Goal: Find specific page/section: Find specific page/section

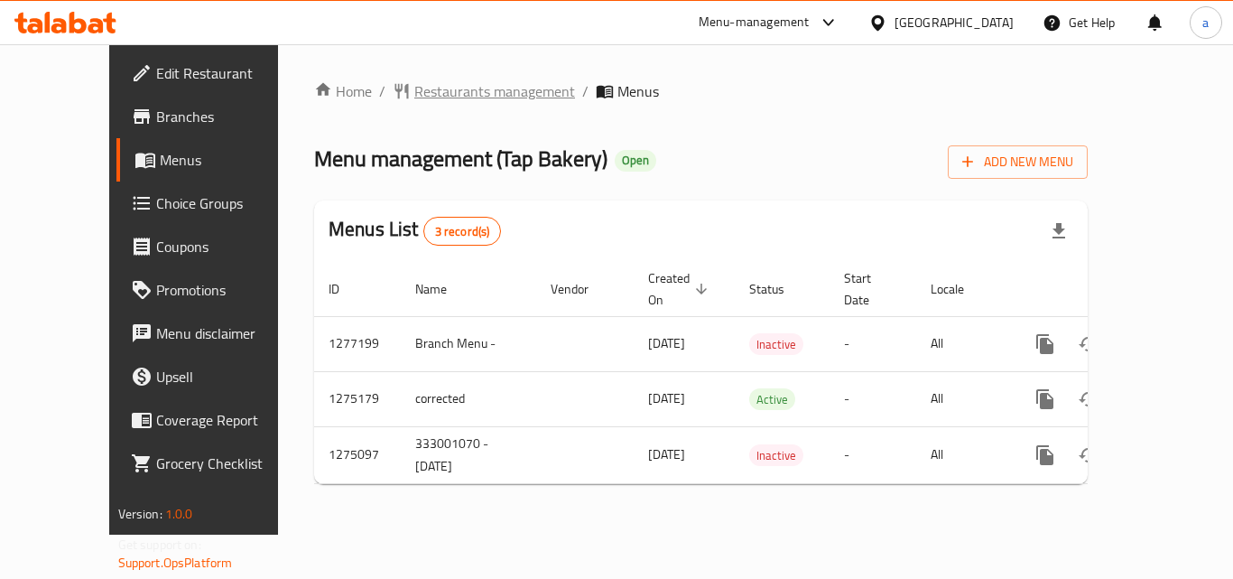
click at [453, 99] on span "Restaurants management" at bounding box center [494, 91] width 161 height 22
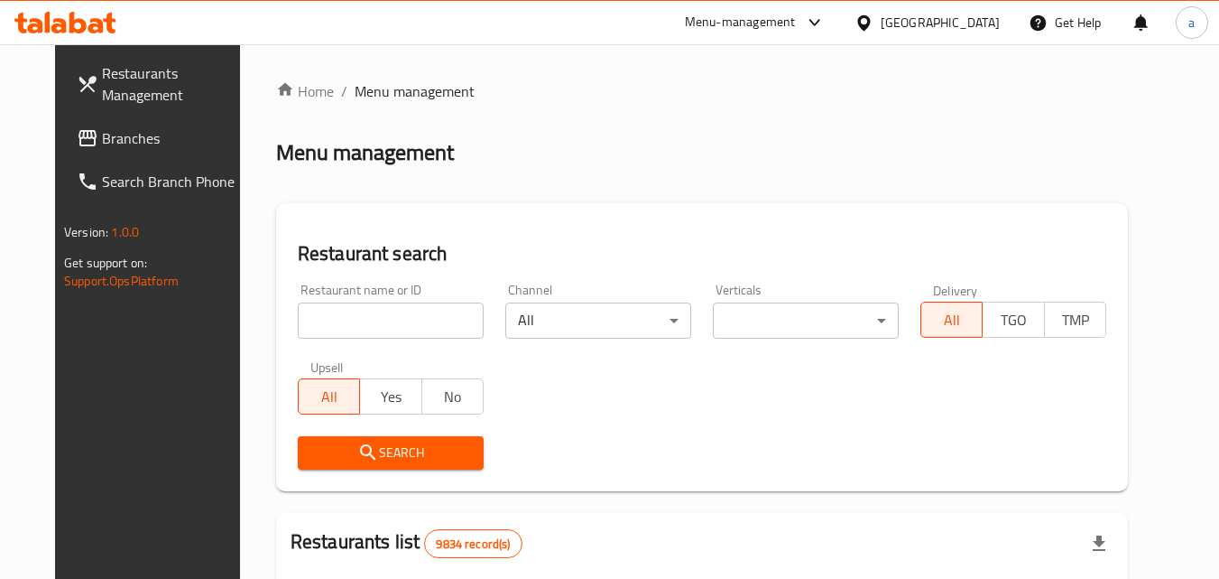
click at [383, 305] on input "search" at bounding box center [391, 320] width 186 height 36
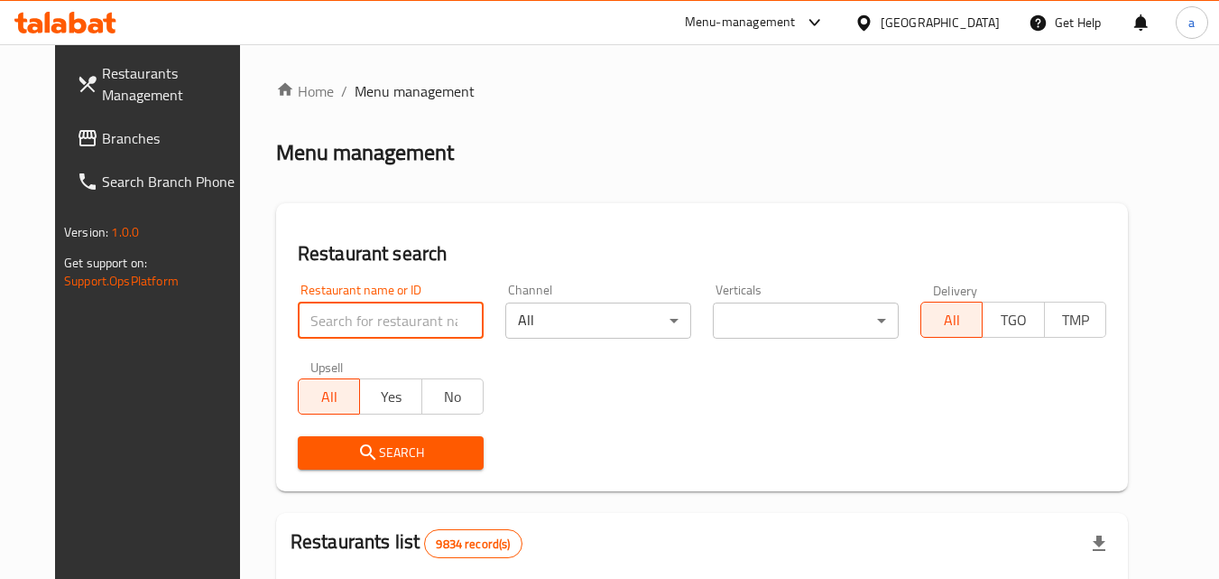
click at [383, 305] on input "search" at bounding box center [391, 320] width 186 height 36
paste input "691490"
type input "691490"
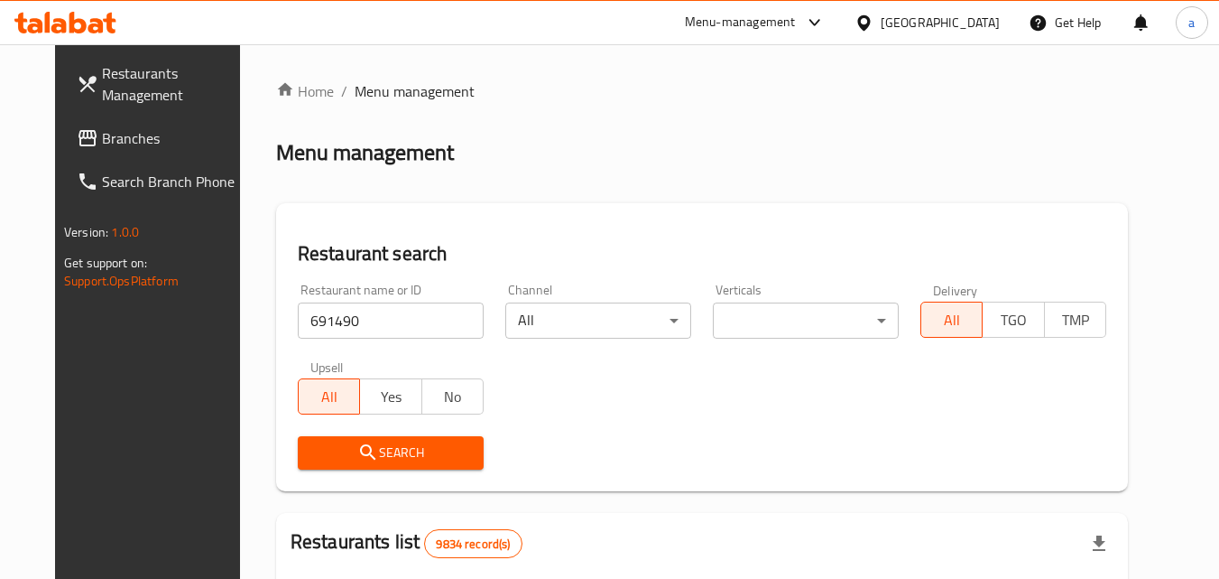
click at [330, 450] on span "Search" at bounding box center [390, 452] width 157 height 23
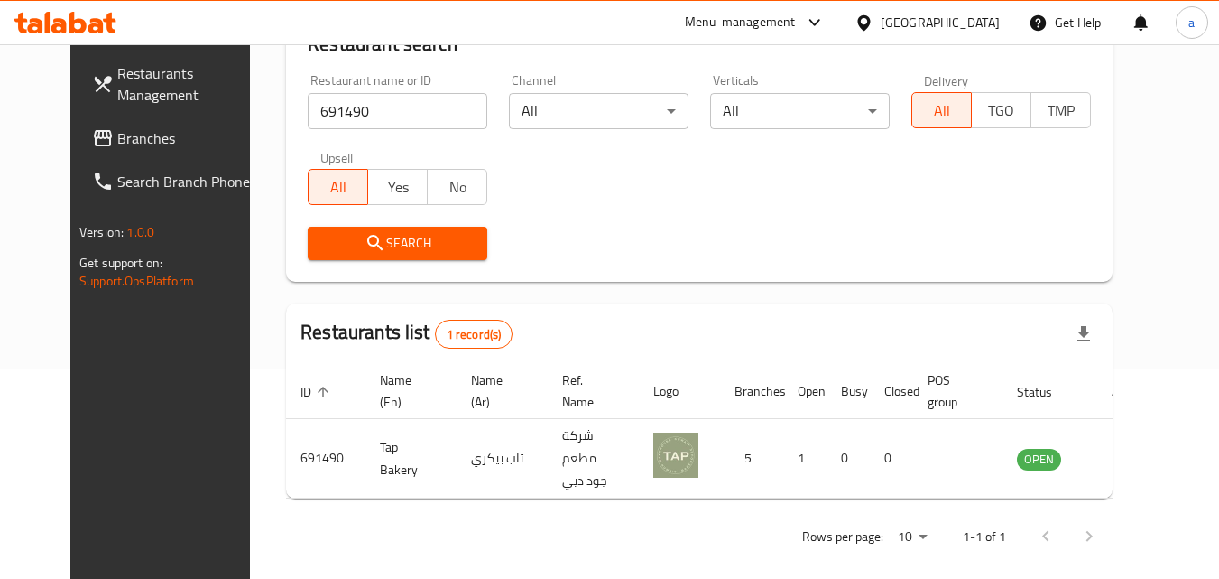
scroll to position [211, 0]
click at [961, 28] on div "[GEOGRAPHIC_DATA]" at bounding box center [940, 23] width 119 height 20
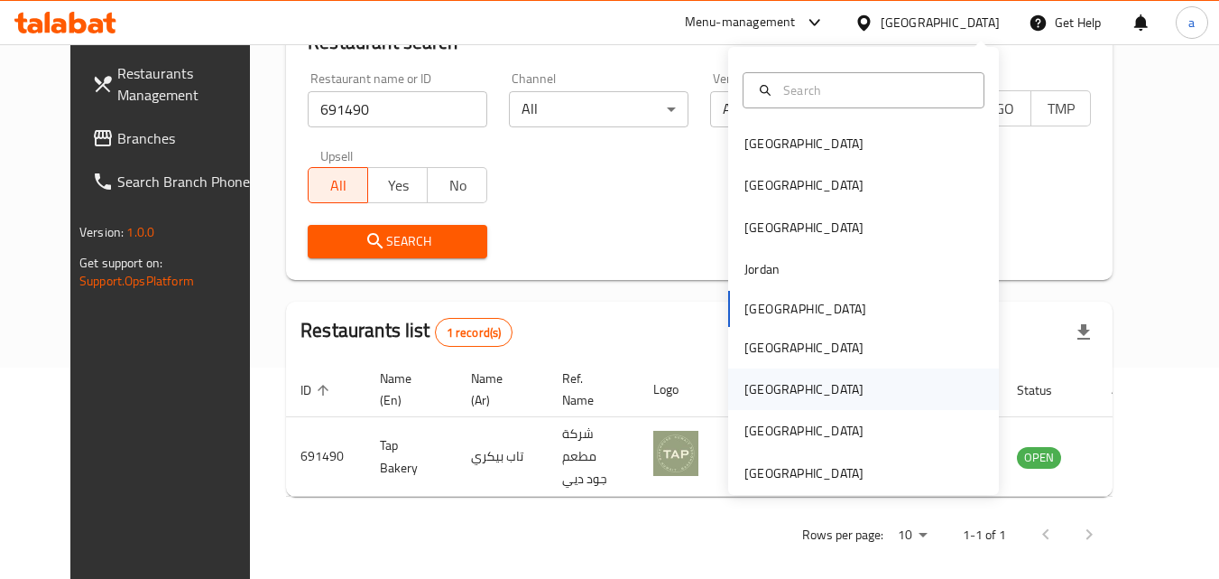
click at [770, 391] on div "[GEOGRAPHIC_DATA]" at bounding box center [804, 389] width 148 height 42
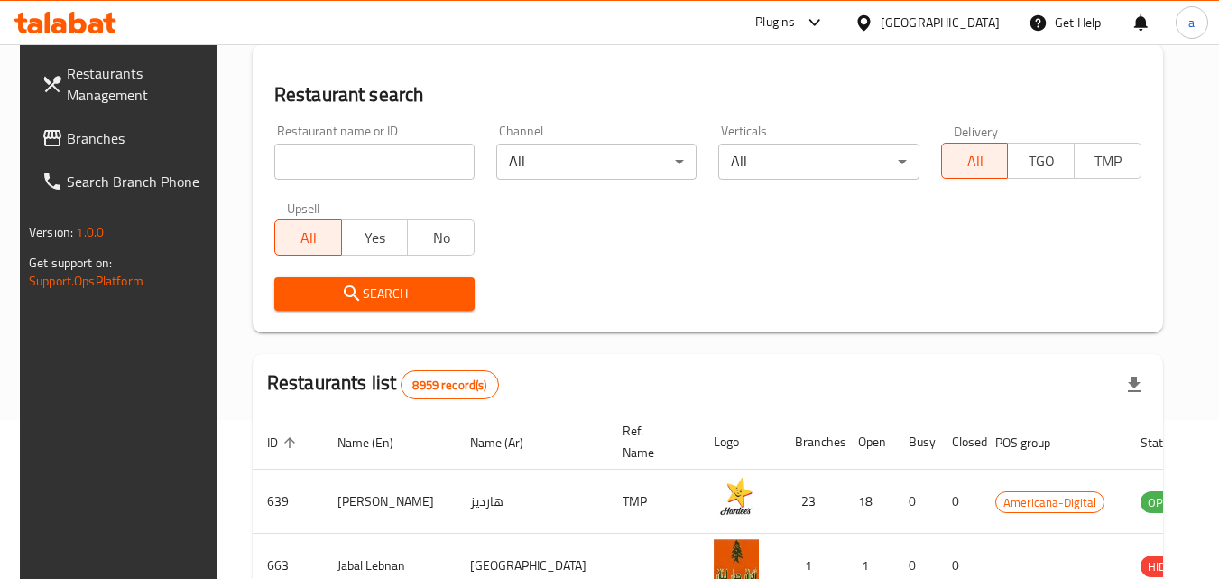
scroll to position [211, 0]
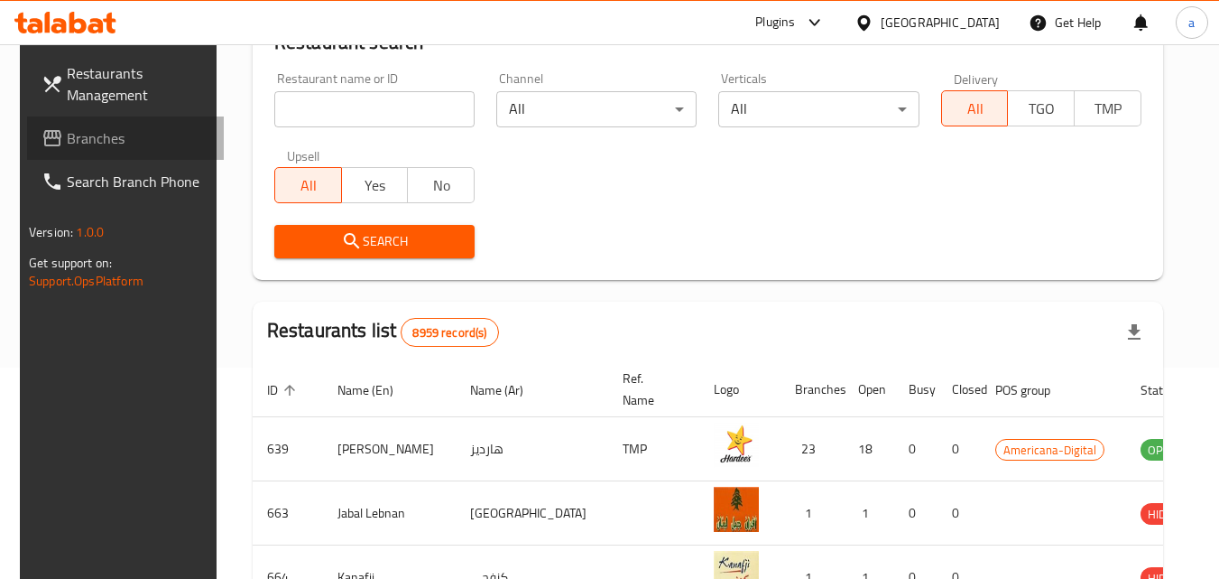
click at [103, 142] on span "Branches" at bounding box center [138, 138] width 143 height 22
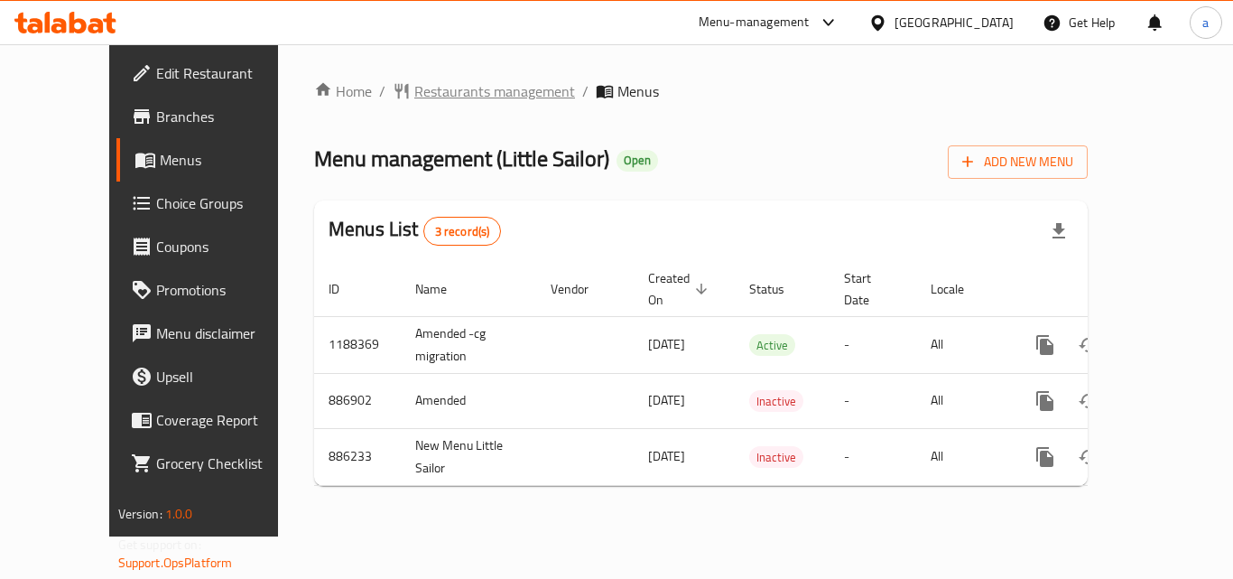
click at [451, 101] on span "Restaurants management" at bounding box center [494, 91] width 161 height 22
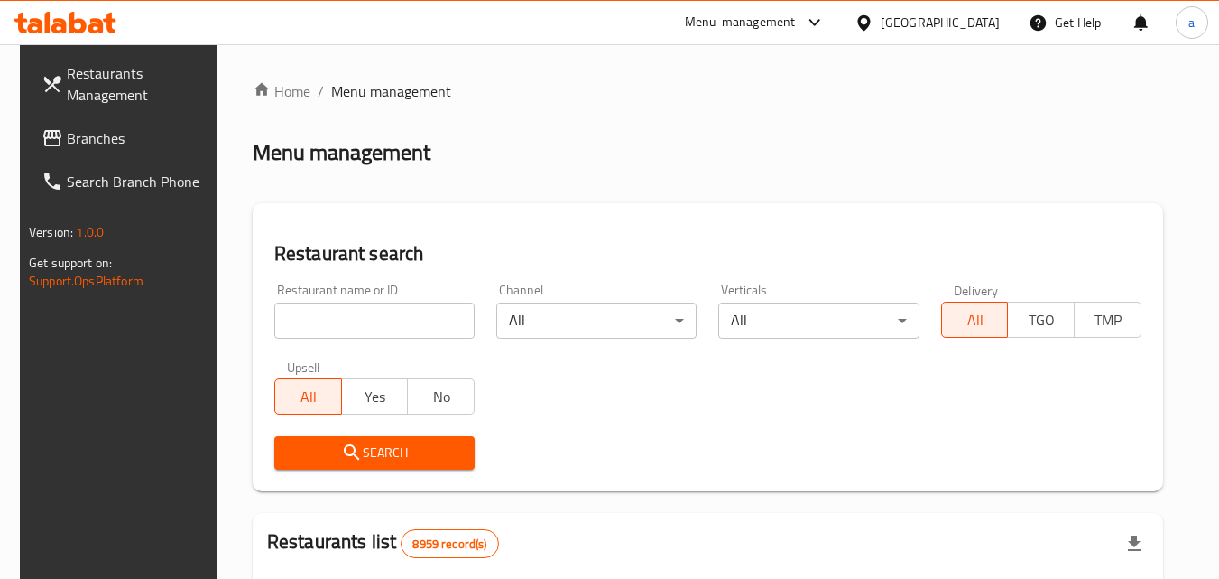
click at [301, 316] on input "search" at bounding box center [374, 320] width 200 height 36
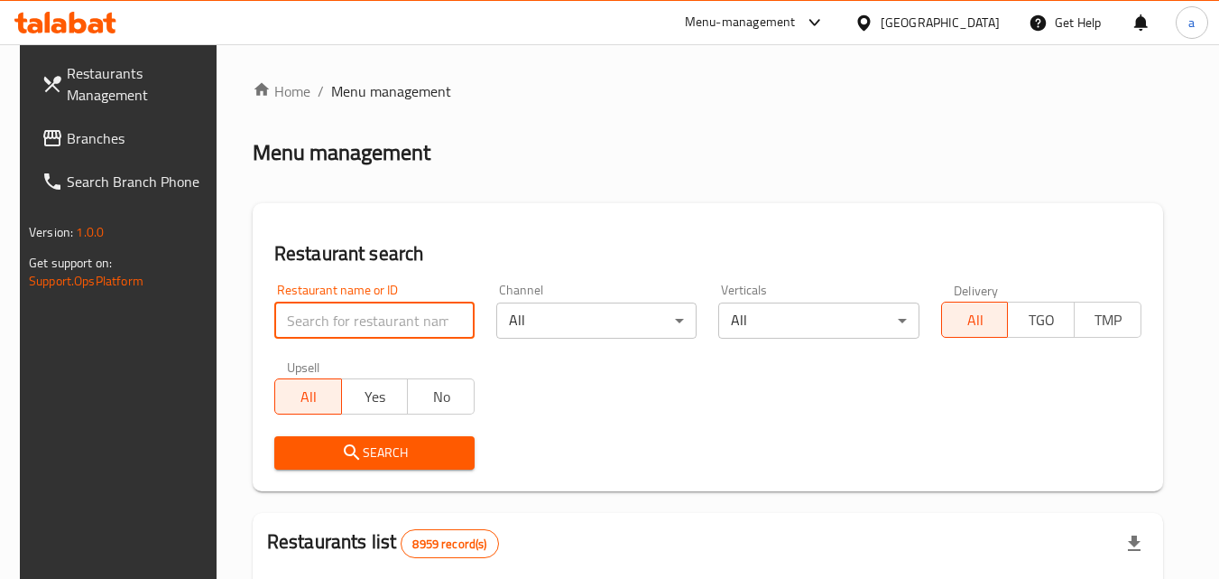
click at [301, 316] on input "search" at bounding box center [374, 320] width 200 height 36
paste input "2945"
type input "2945"
click button "Search" at bounding box center [374, 452] width 200 height 33
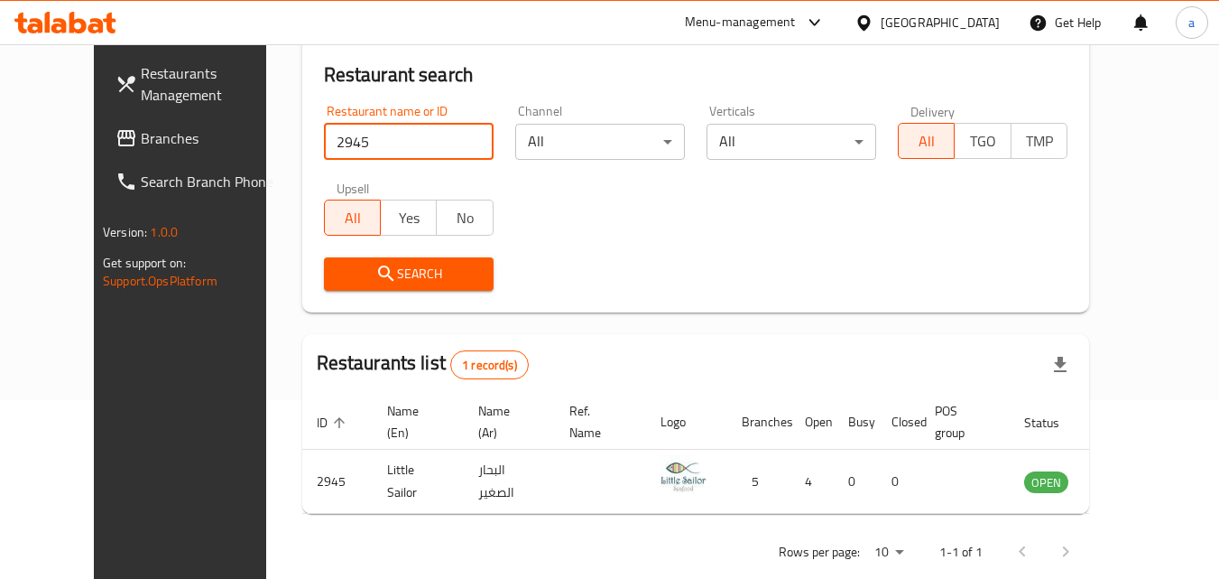
scroll to position [181, 0]
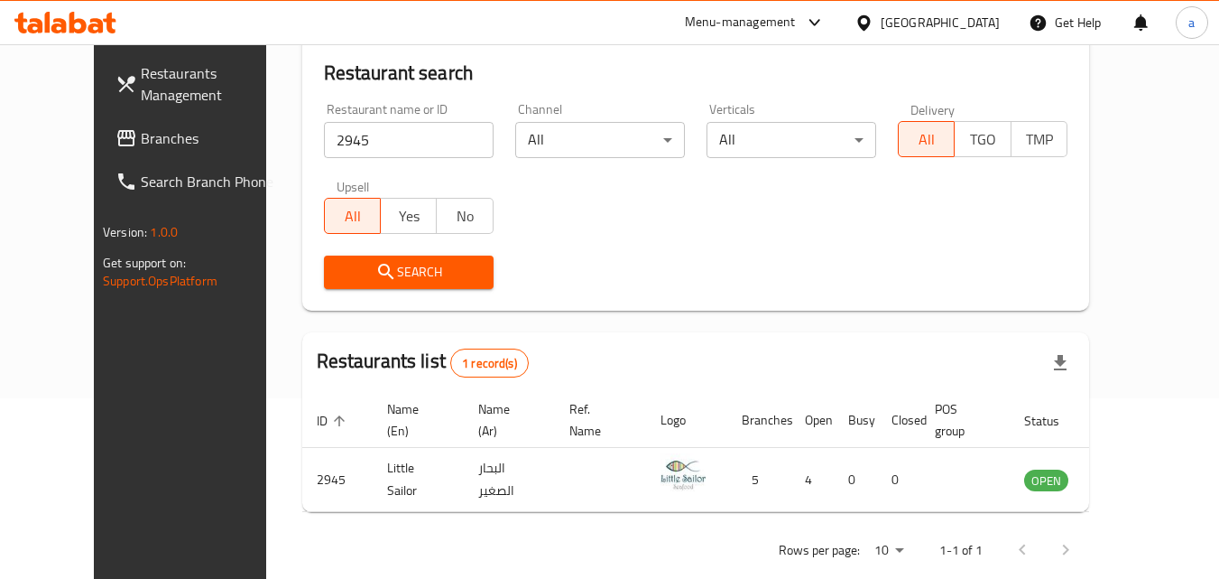
click at [1006, 16] on div "[GEOGRAPHIC_DATA]" at bounding box center [927, 22] width 174 height 43
click at [977, 20] on div "[GEOGRAPHIC_DATA]" at bounding box center [940, 23] width 119 height 20
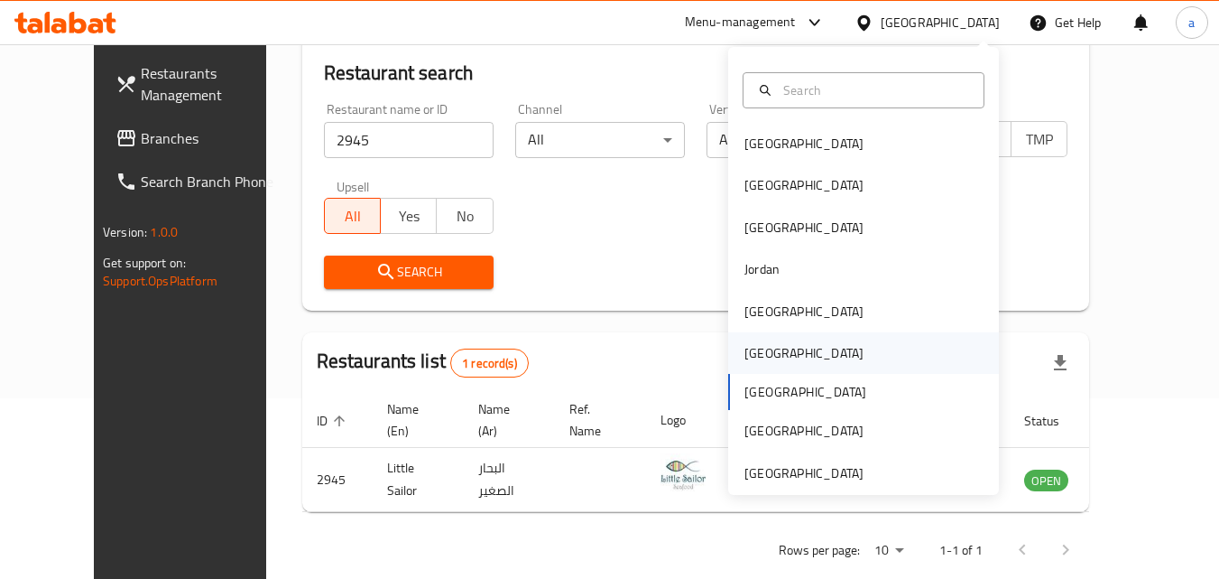
click at [790, 344] on div "[GEOGRAPHIC_DATA]" at bounding box center [863, 353] width 271 height 42
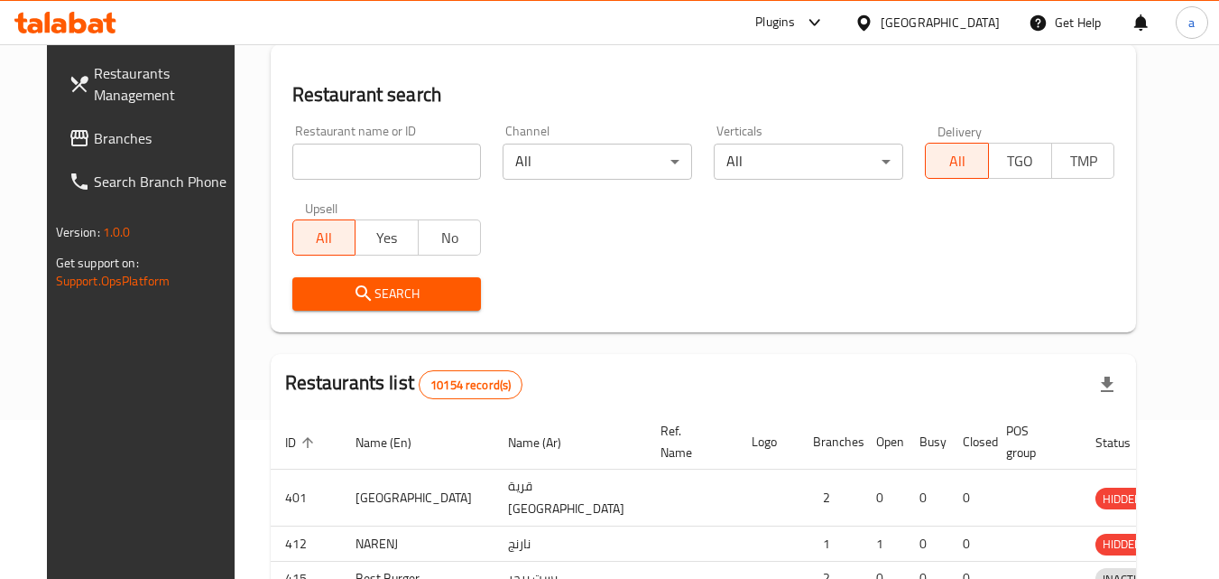
scroll to position [181, 0]
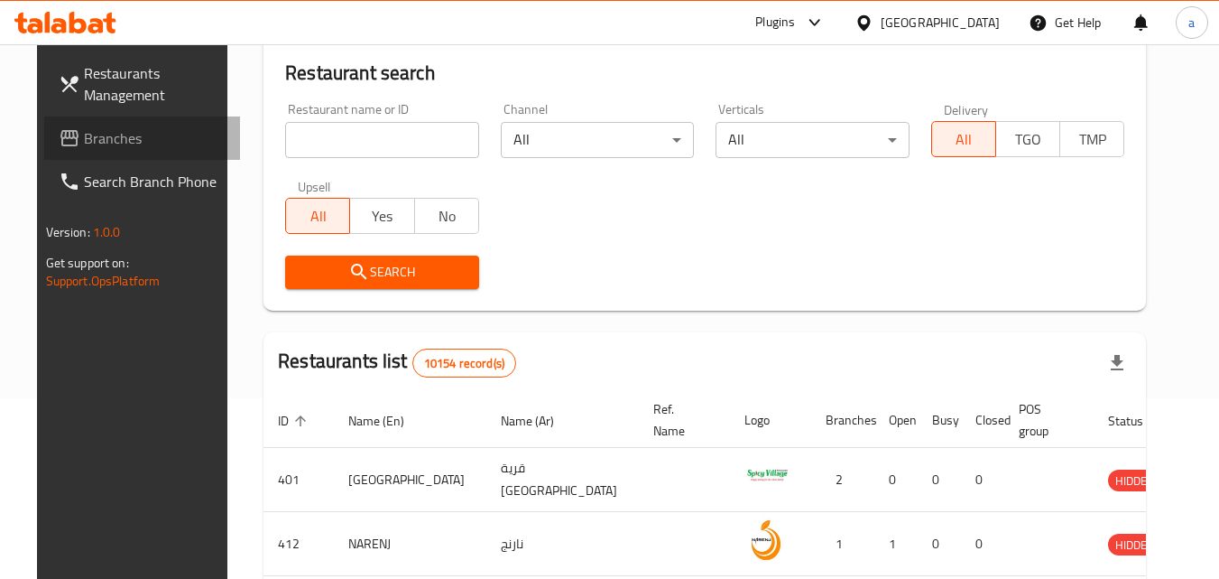
click at [91, 140] on span "Branches" at bounding box center [155, 138] width 143 height 22
